Goal: Information Seeking & Learning: Learn about a topic

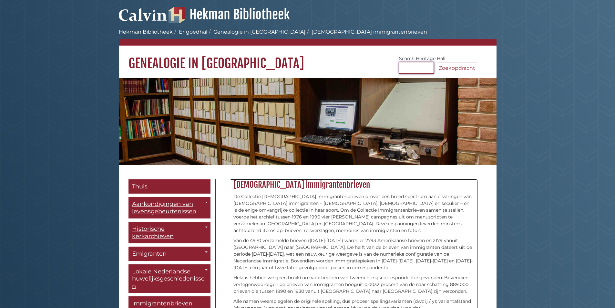
click at [407, 64] on input "Zoek Erfgoedhal" at bounding box center [416, 68] width 35 height 12
type input "********"
click at [437, 62] on button "Zoekopdracht" at bounding box center [457, 68] width 40 height 12
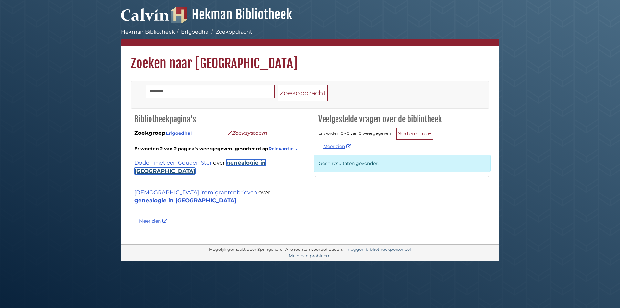
click at [263, 161] on font "genealogie in [GEOGRAPHIC_DATA]" at bounding box center [199, 166] width 131 height 15
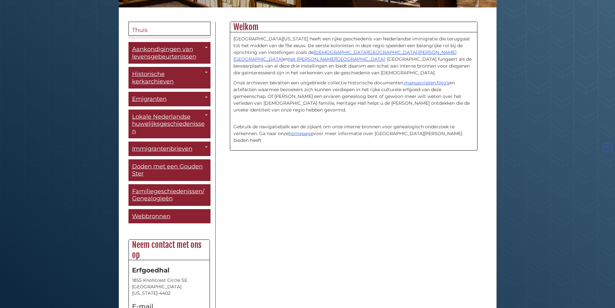
scroll to position [161, 0]
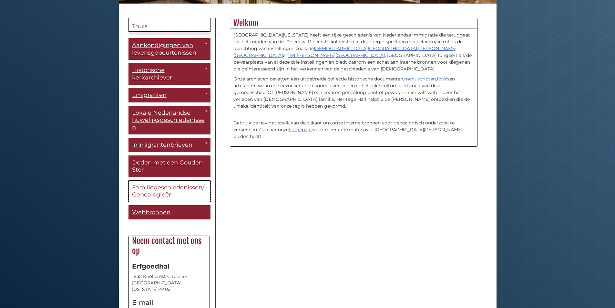
click at [192, 188] on font "Familiegeschiedenissen/Genealogieën" at bounding box center [168, 191] width 72 height 15
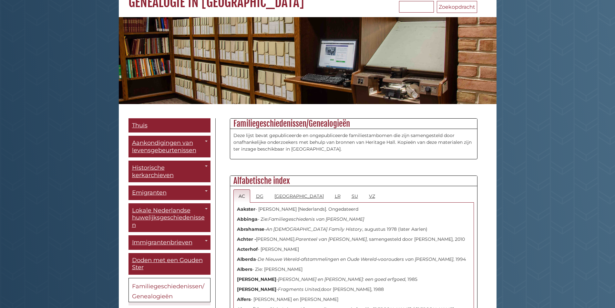
scroll to position [65, 0]
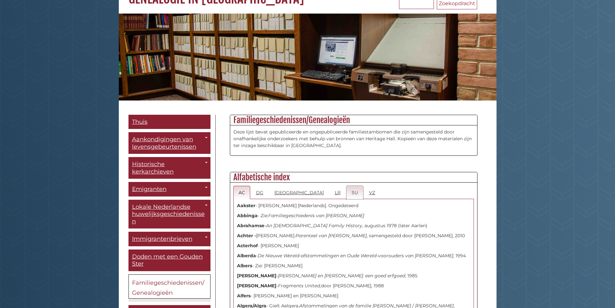
click at [346, 196] on link "SU" at bounding box center [354, 192] width 17 height 13
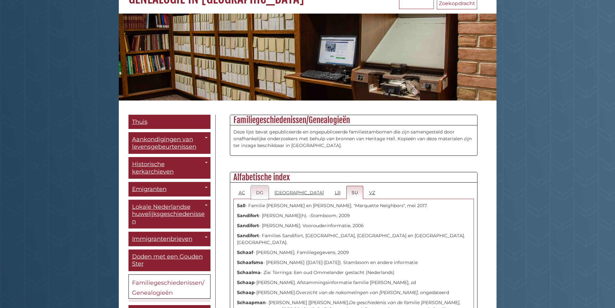
click at [260, 194] on font "DG" at bounding box center [259, 193] width 7 height 6
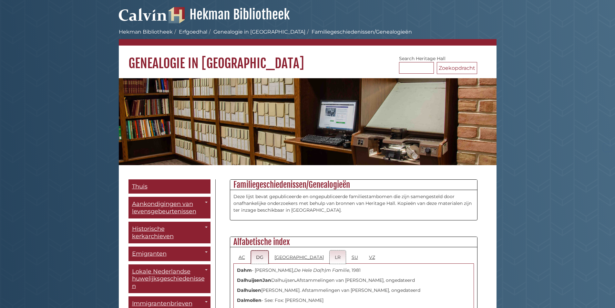
scroll to position [129, 0]
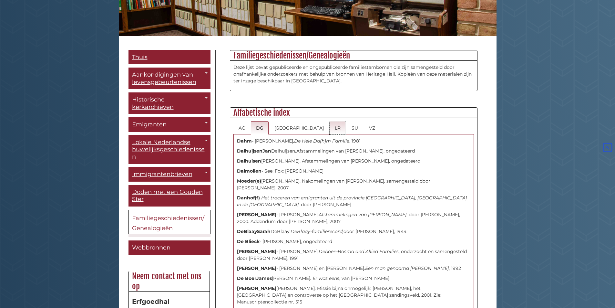
click at [335, 127] on font "LR" at bounding box center [338, 128] width 6 height 6
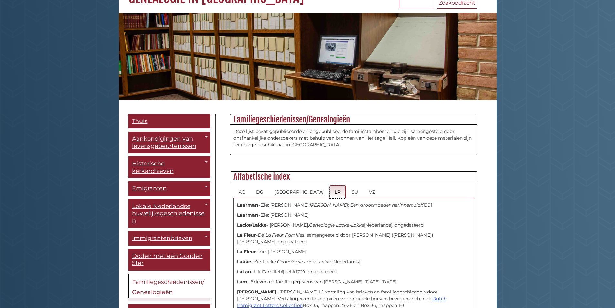
scroll to position [97, 0]
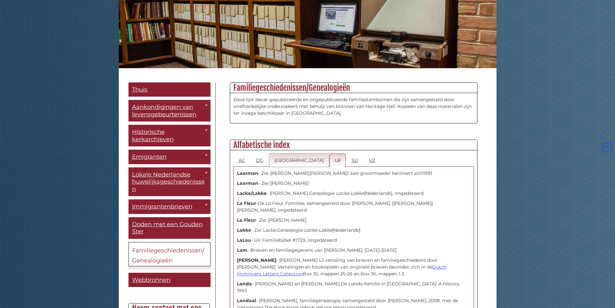
click at [289, 160] on font "Hongkong" at bounding box center [298, 160] width 49 height 6
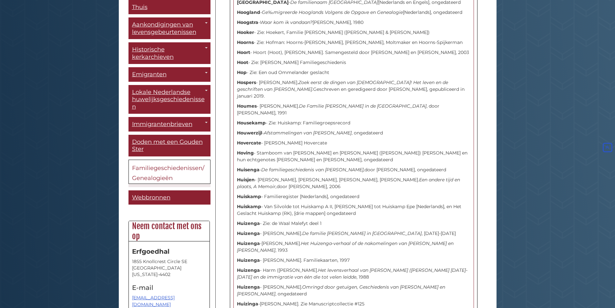
scroll to position [1854, 0]
